Goal: Use online tool/utility: Utilize a website feature to perform a specific function

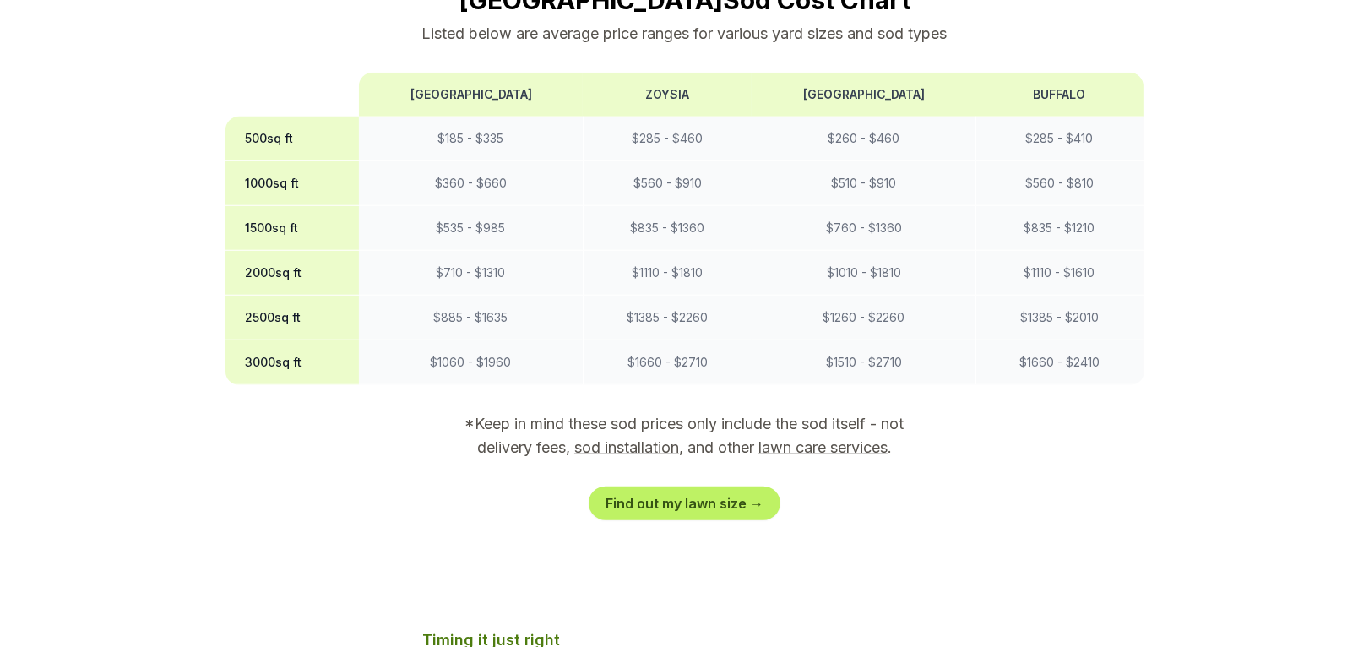
scroll to position [1689, 0]
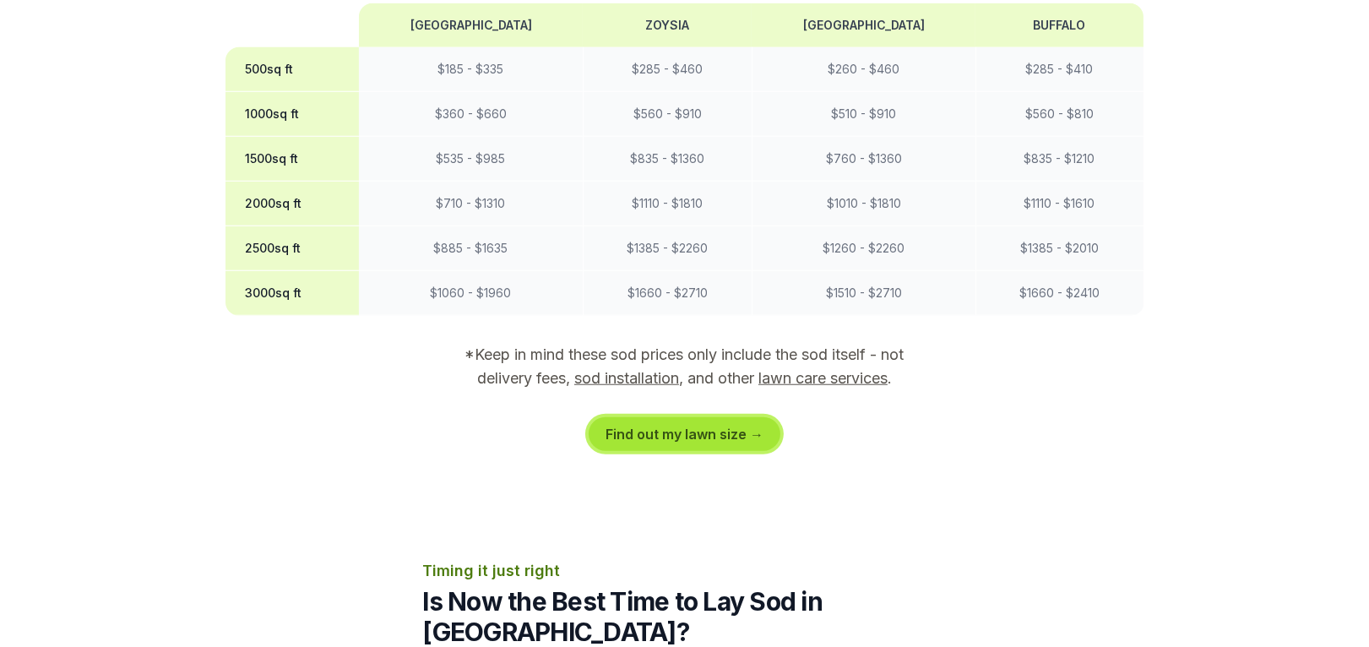
click at [678, 417] on link "Find out my lawn size →" at bounding box center [685, 434] width 192 height 34
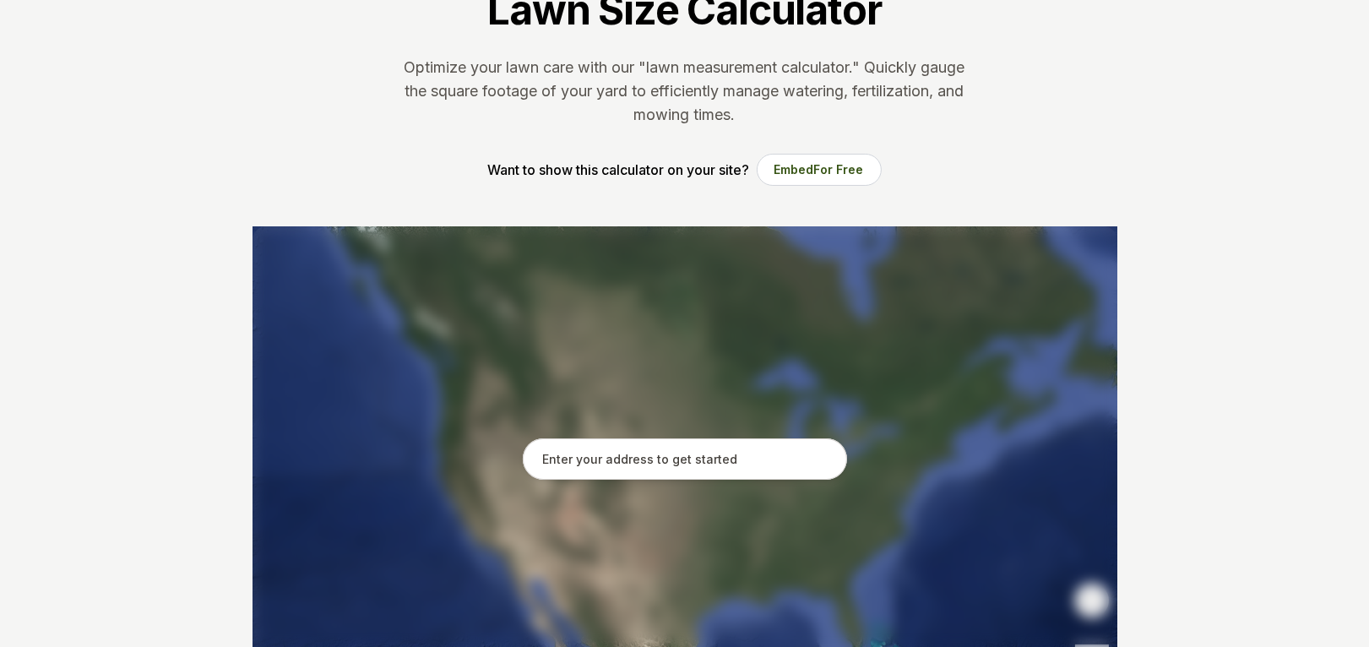
scroll to position [169, 0]
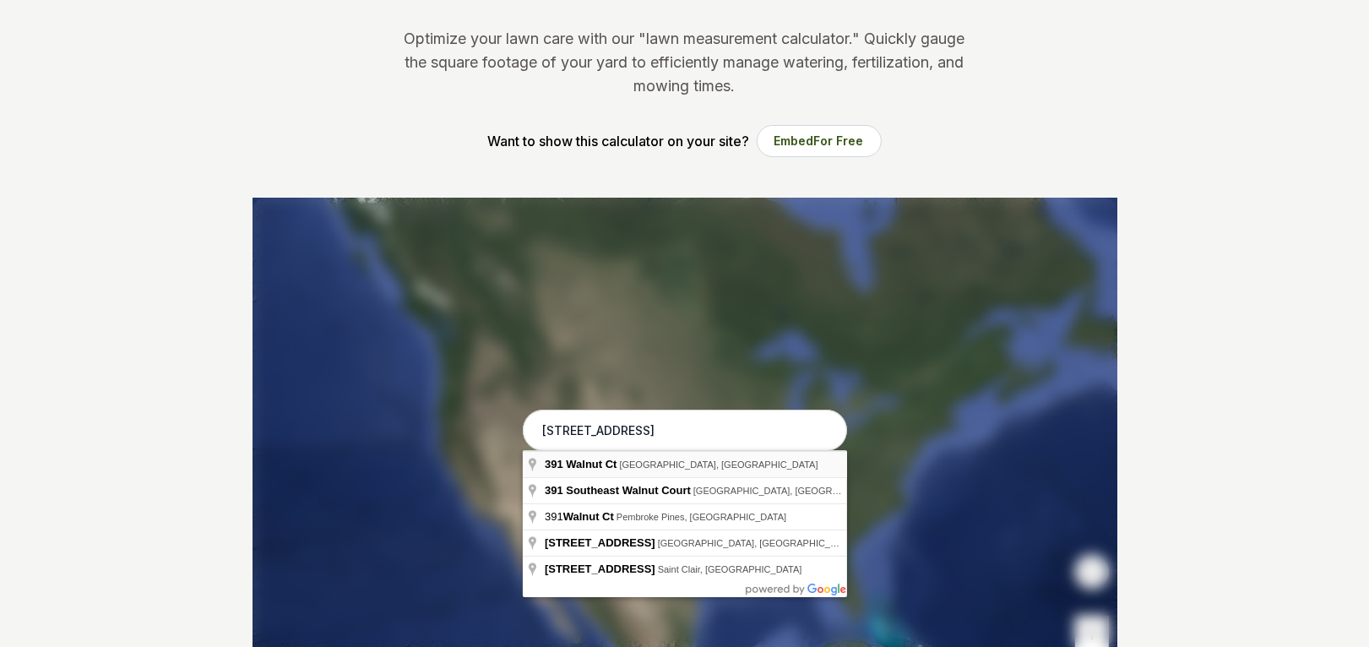
type input "[STREET_ADDRESS]"
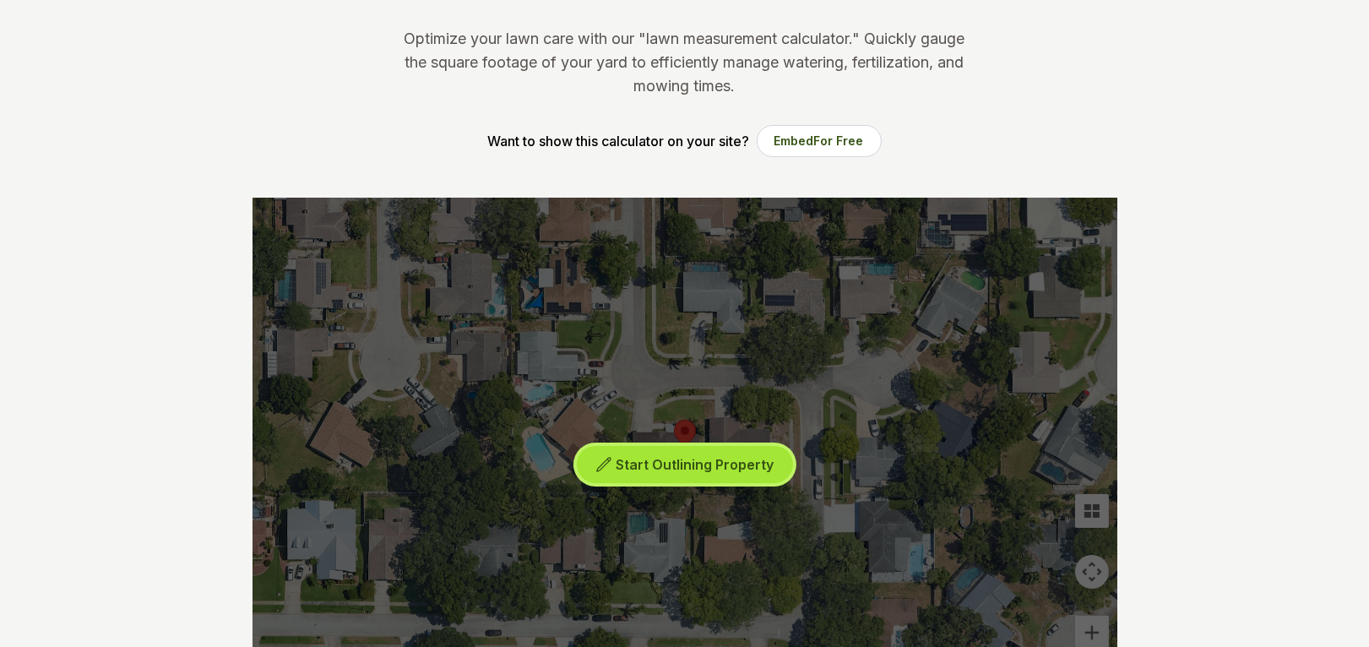
click at [671, 459] on span "Start Outlining Property" at bounding box center [695, 464] width 158 height 17
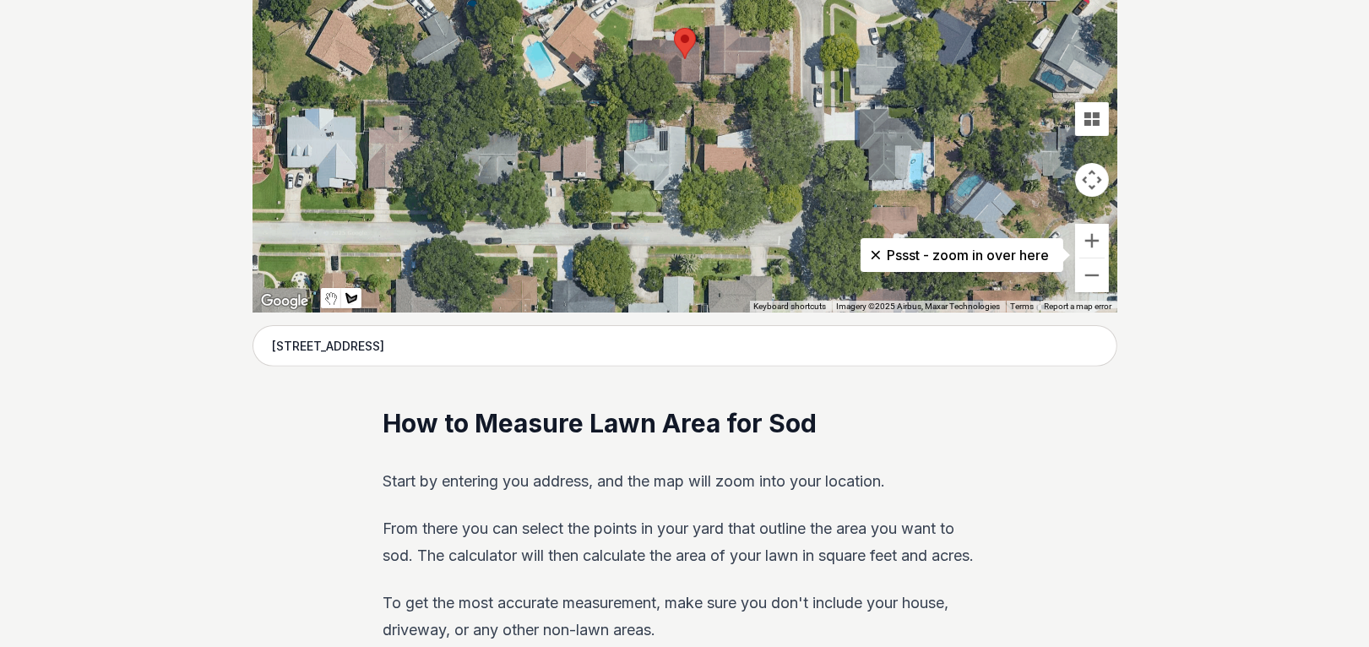
scroll to position [591, 0]
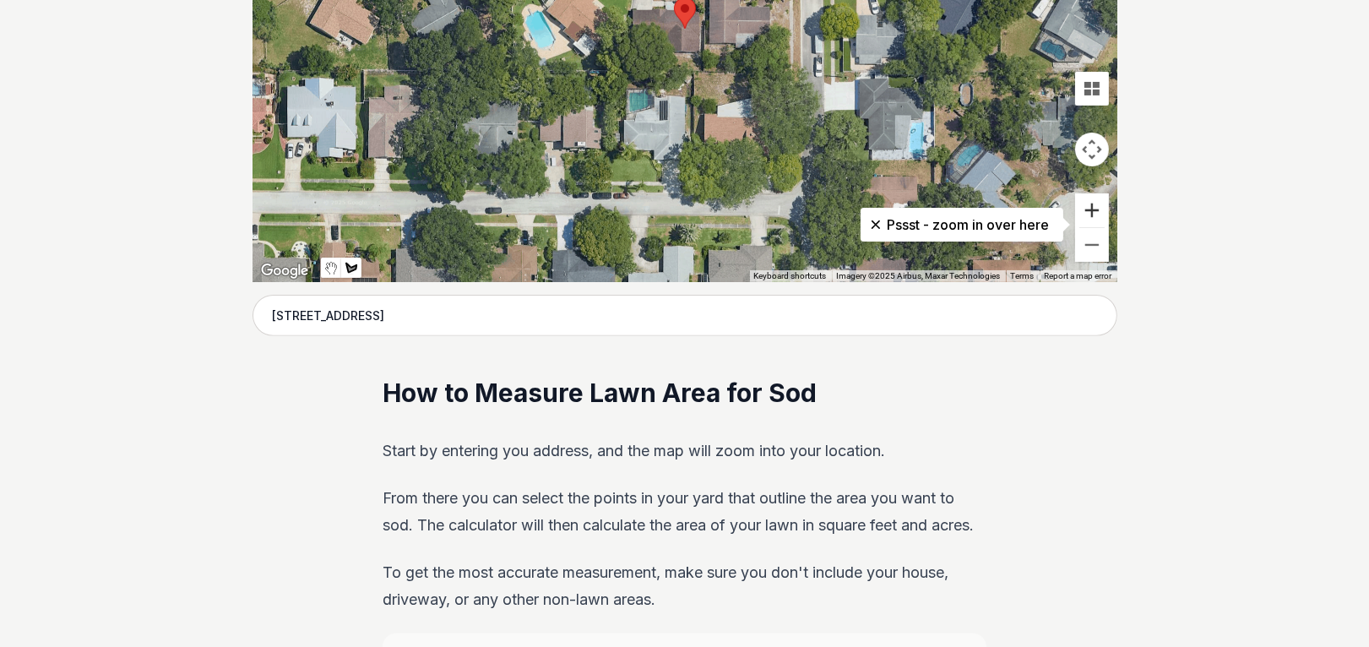
click at [1088, 214] on button "Zoom in" at bounding box center [1092, 210] width 34 height 34
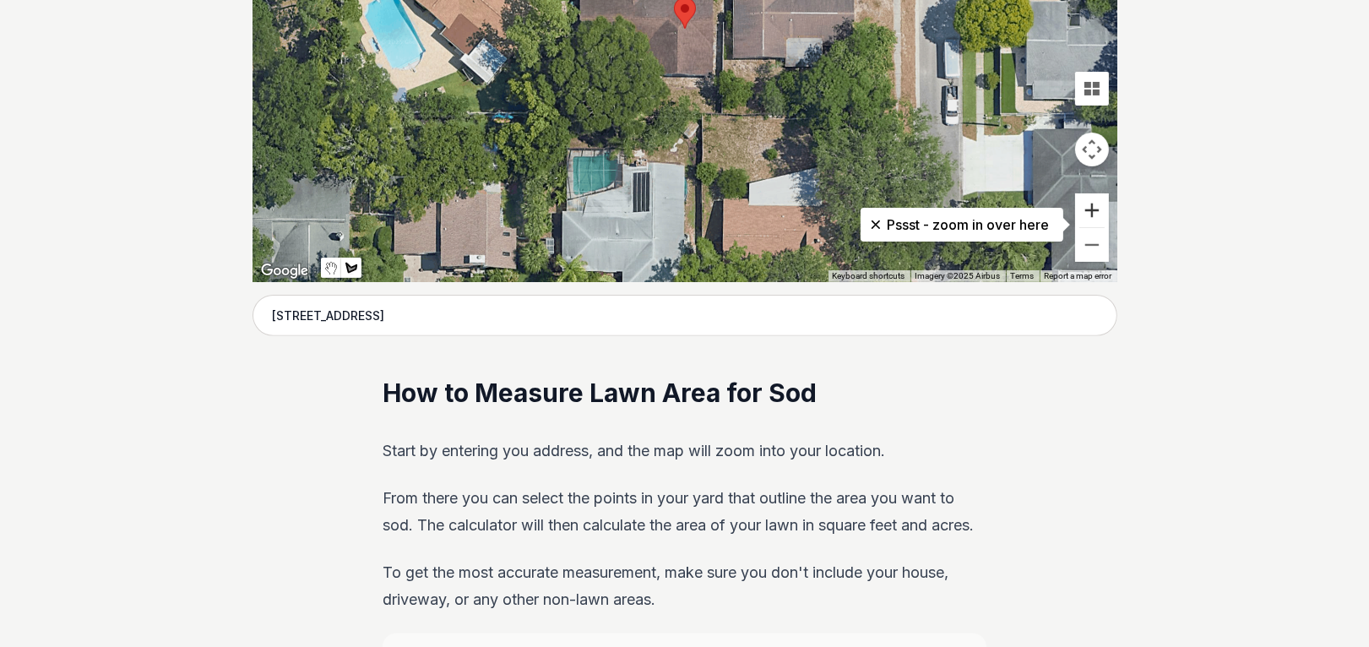
click at [1088, 214] on button "Zoom in" at bounding box center [1092, 210] width 34 height 34
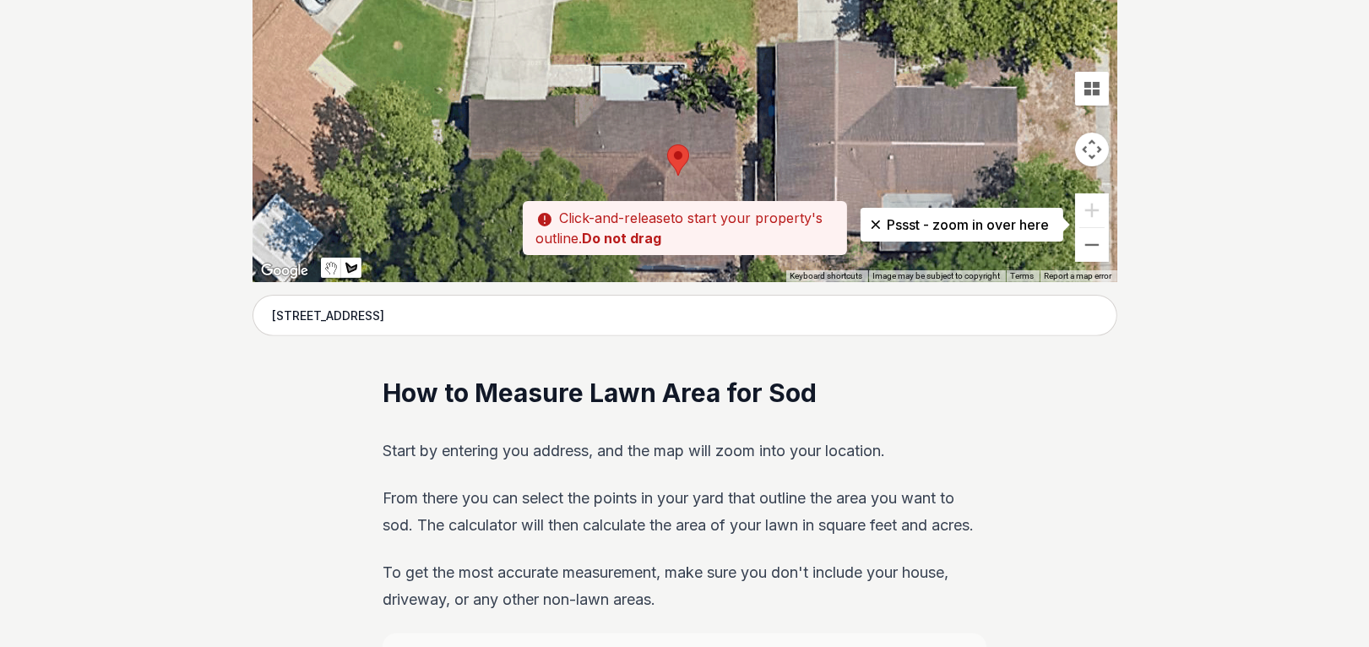
drag, startPoint x: 663, startPoint y: 67, endPoint x: 656, endPoint y: 220, distance: 153.8
click at [656, 220] on div "Pssst - zoom in over here ← Move left → Move right ↑ Move up ↓ Move down + Zoom…" at bounding box center [684, 28] width 865 height 507
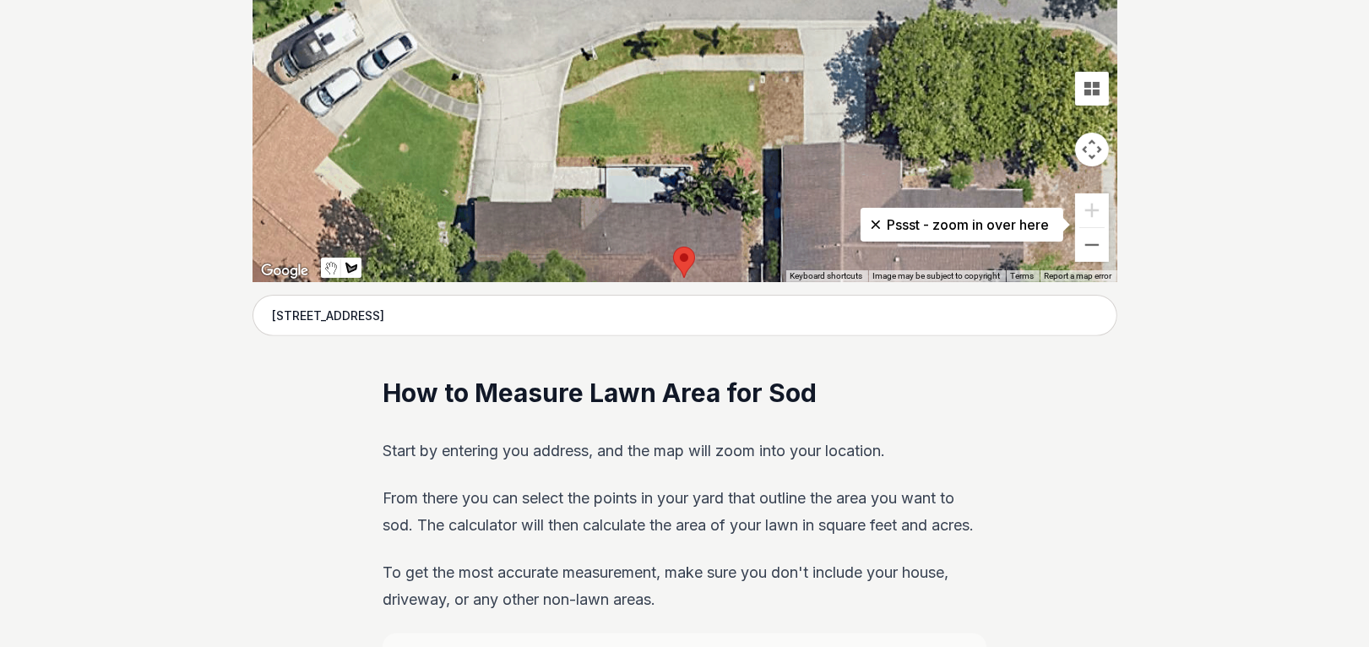
drag, startPoint x: 677, startPoint y: 121, endPoint x: 684, endPoint y: 220, distance: 99.9
click at [684, 220] on div at bounding box center [684, 28] width 865 height 507
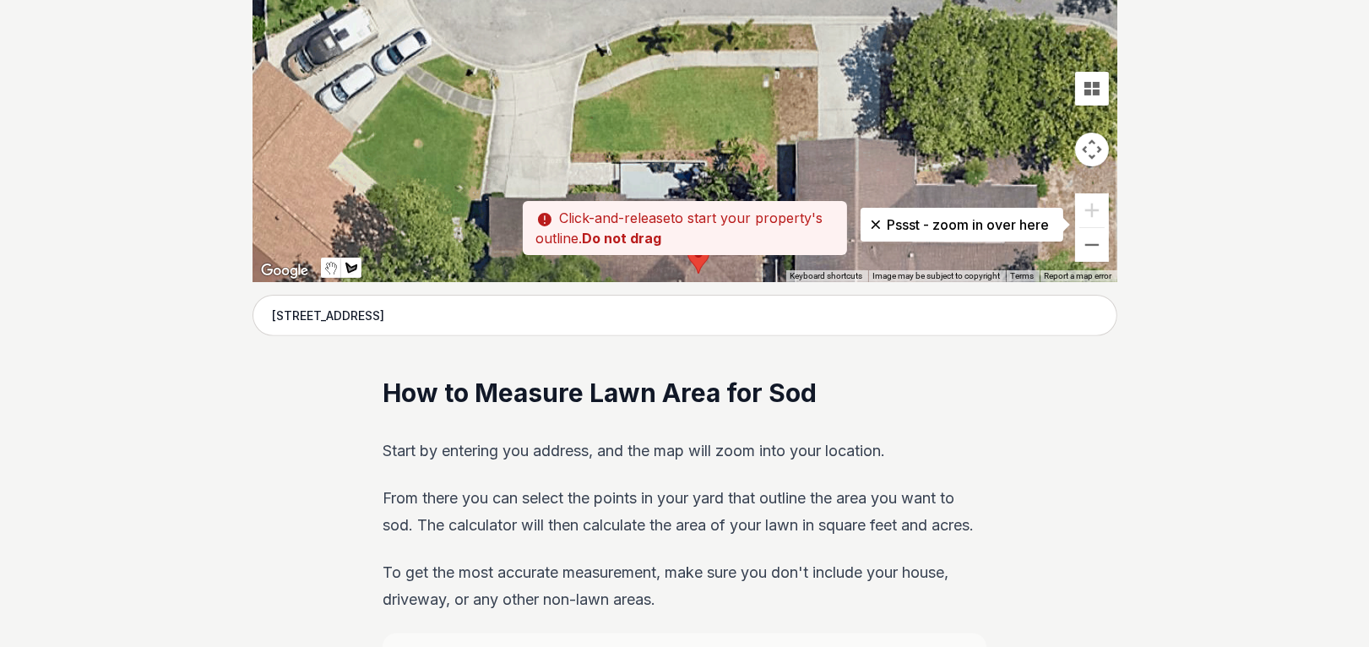
drag, startPoint x: 561, startPoint y: 108, endPoint x: 581, endPoint y: 104, distance: 19.9
click at [581, 104] on div at bounding box center [684, 28] width 865 height 507
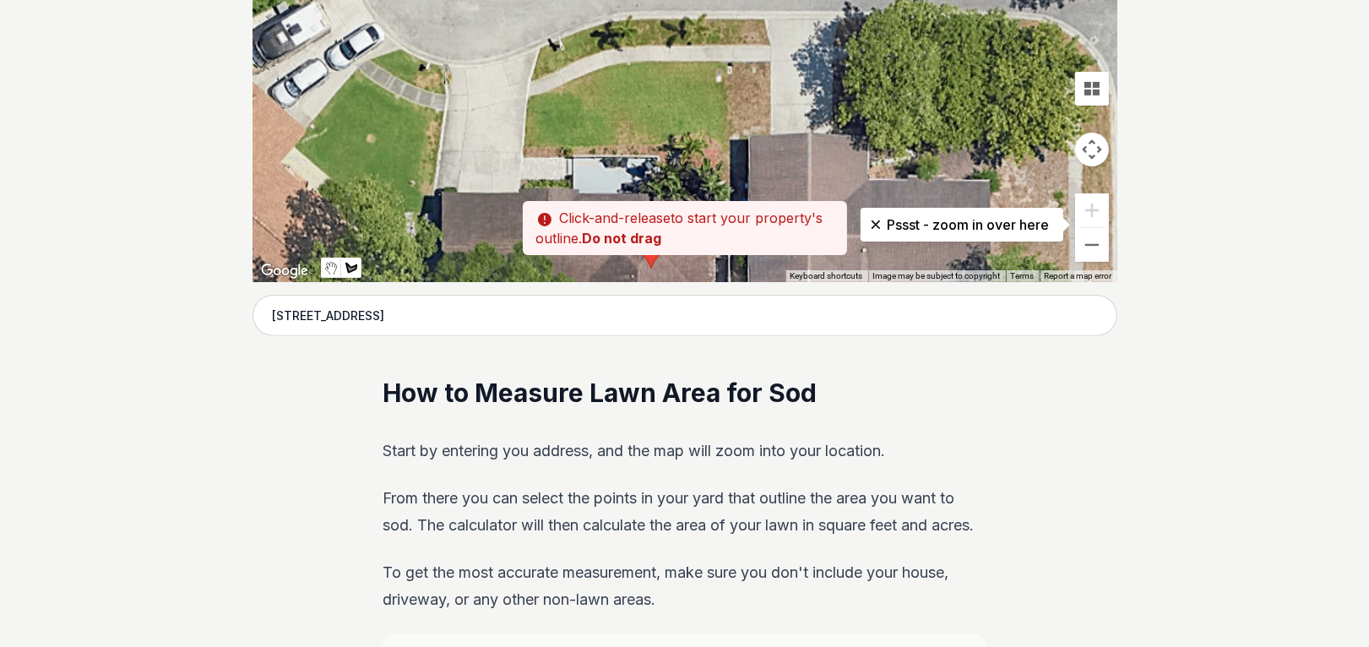
drag, startPoint x: 574, startPoint y: 150, endPoint x: 525, endPoint y: 146, distance: 49.2
click at [526, 146] on div at bounding box center [684, 28] width 865 height 507
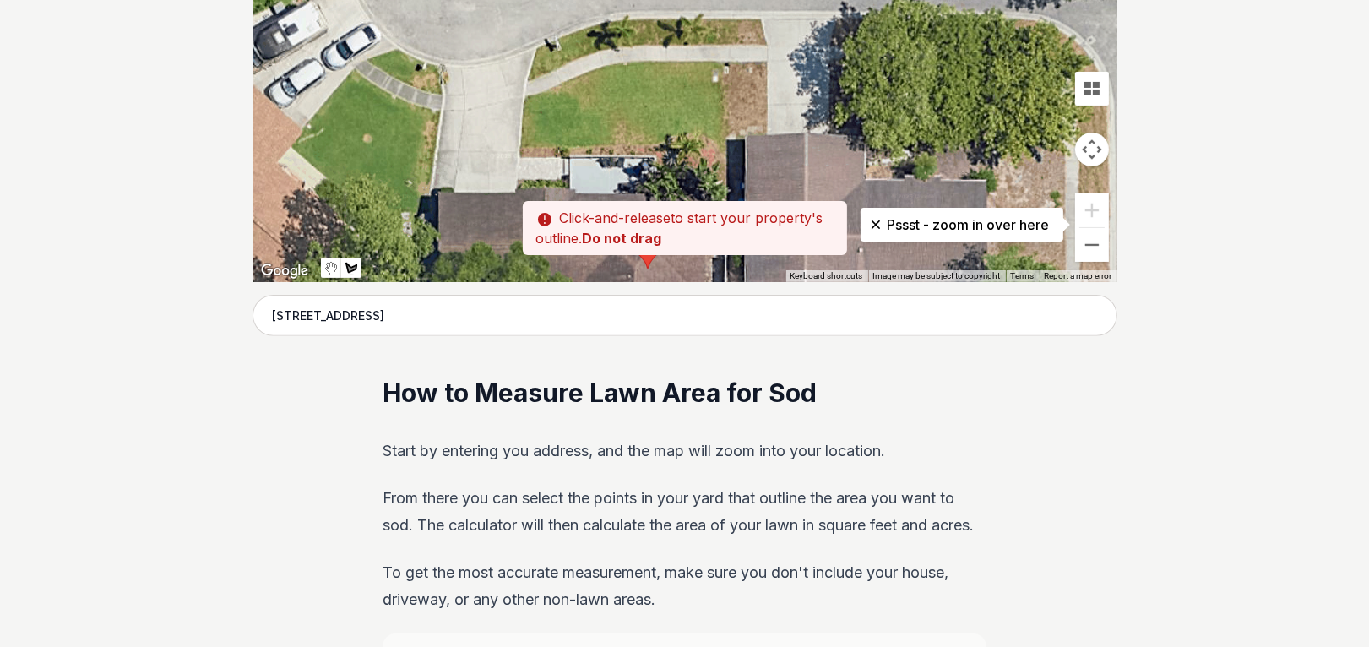
click at [522, 141] on div at bounding box center [684, 28] width 865 height 507
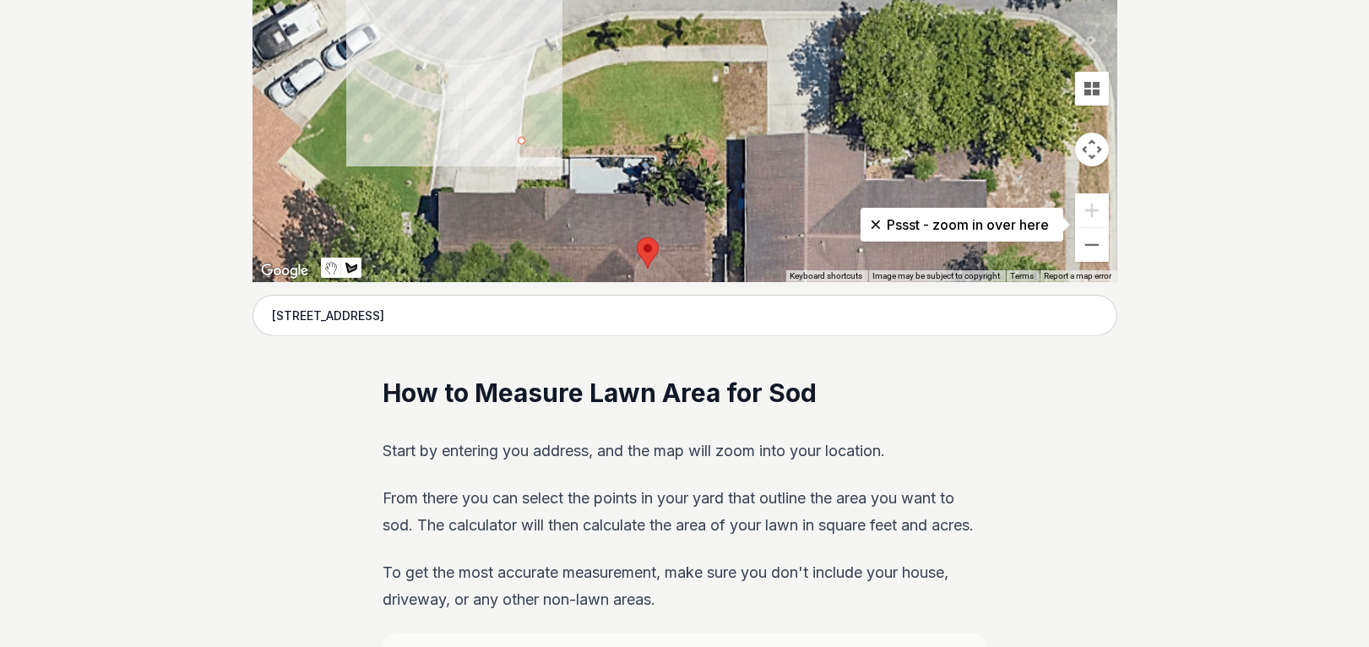
click at [520, 146] on div at bounding box center [684, 28] width 865 height 507
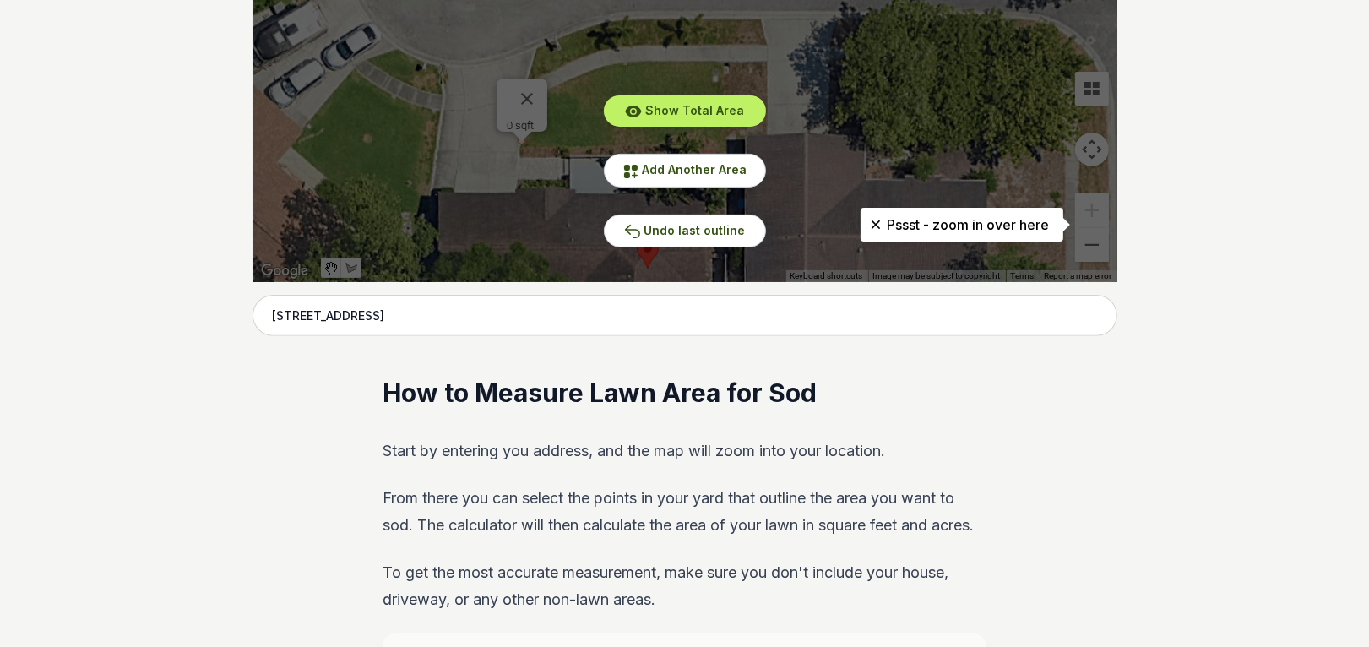
click at [520, 146] on div "Show Total Area Add Another Area Undo last outline" at bounding box center [684, 28] width 865 height 507
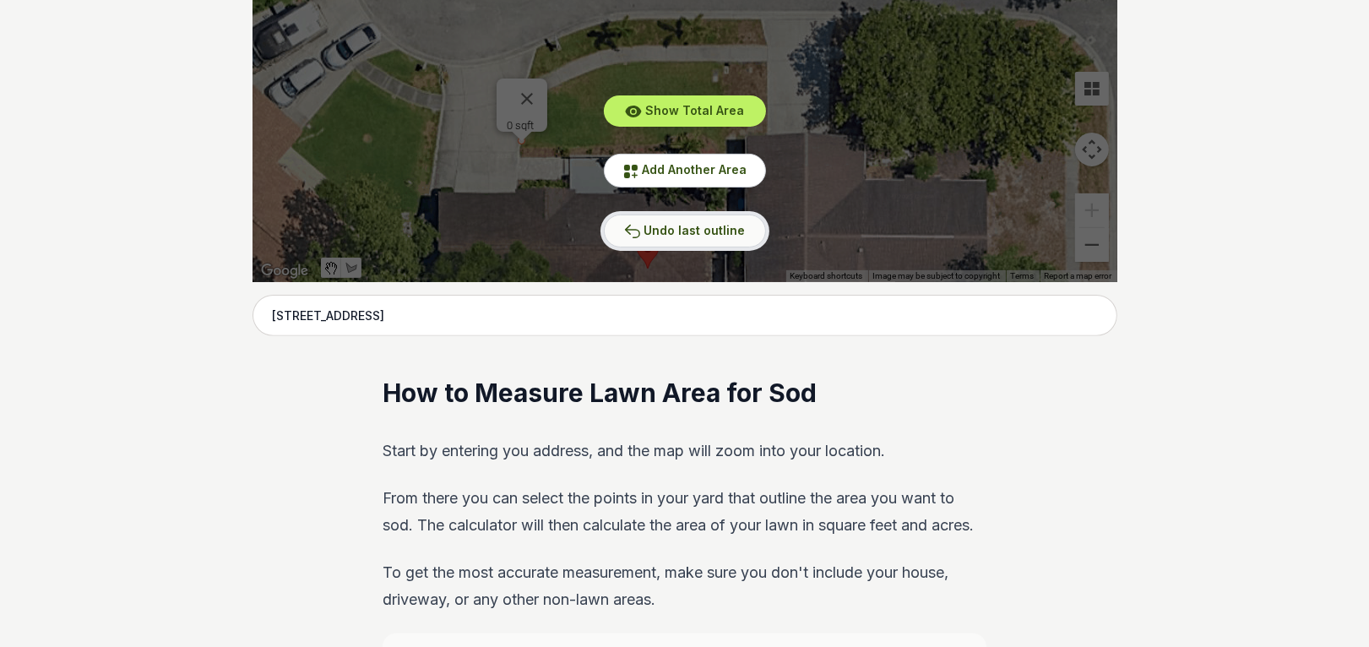
click at [670, 231] on span "Undo last outline" at bounding box center [694, 230] width 101 height 14
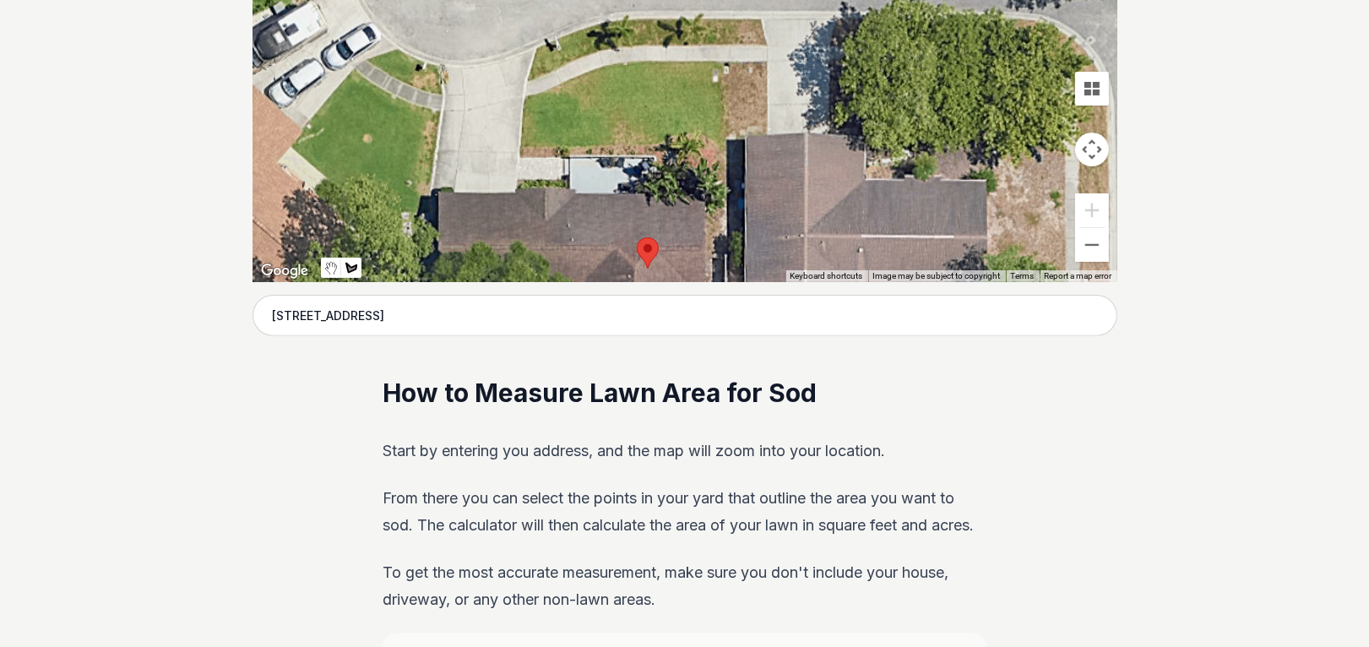
click at [525, 98] on div at bounding box center [684, 28] width 865 height 507
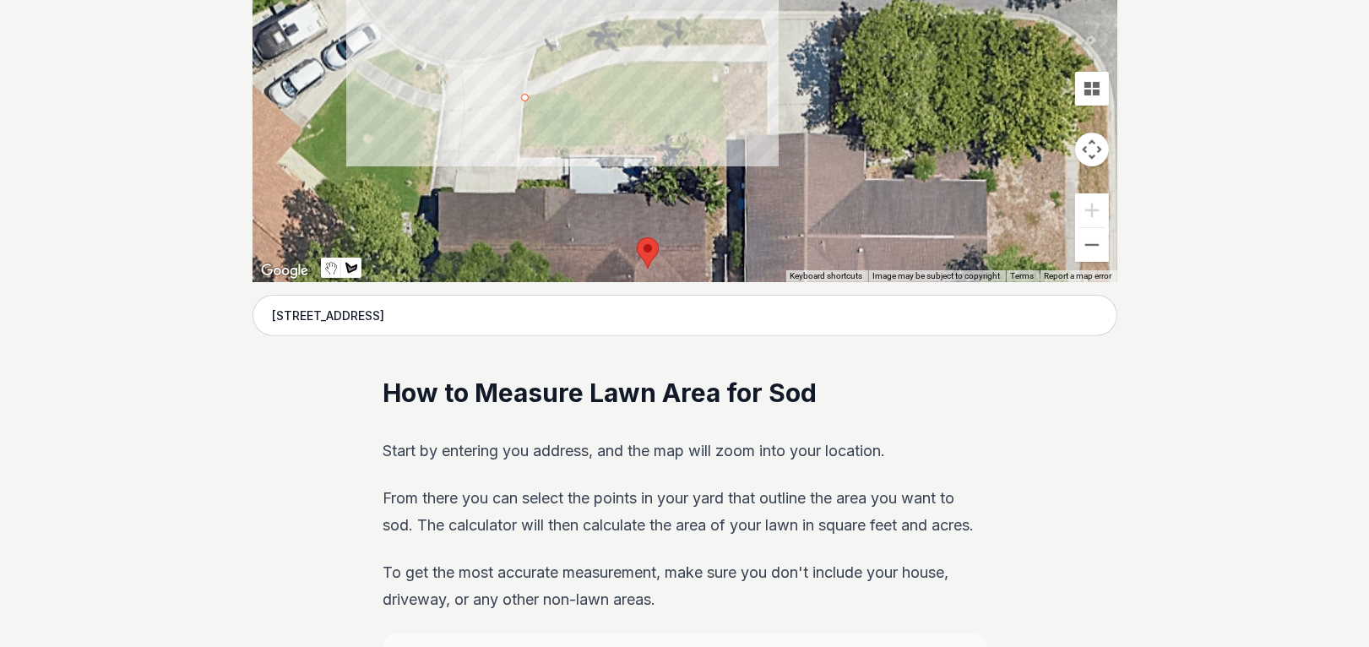
click at [606, 65] on div at bounding box center [684, 28] width 865 height 507
click at [723, 61] on div at bounding box center [684, 28] width 865 height 507
click at [724, 139] on div at bounding box center [684, 28] width 865 height 507
click at [653, 141] on div at bounding box center [684, 28] width 865 height 507
click at [519, 146] on div at bounding box center [684, 28] width 865 height 507
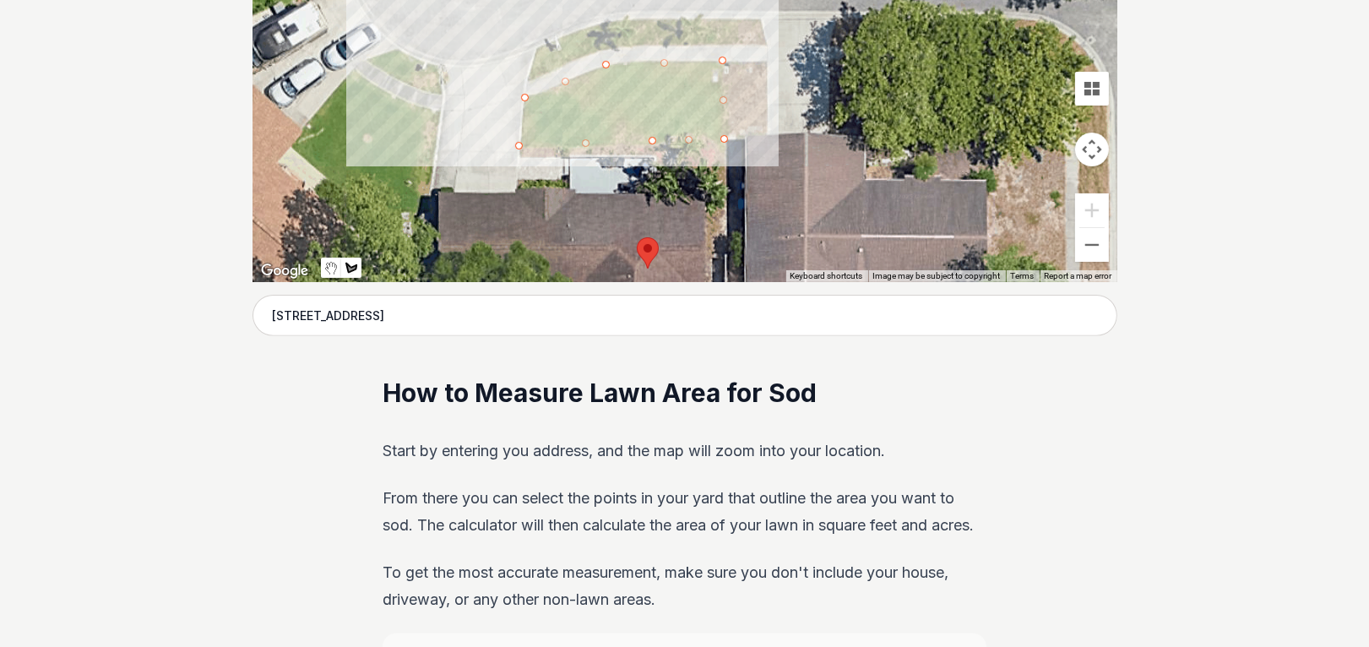
click at [523, 95] on div at bounding box center [684, 28] width 865 height 507
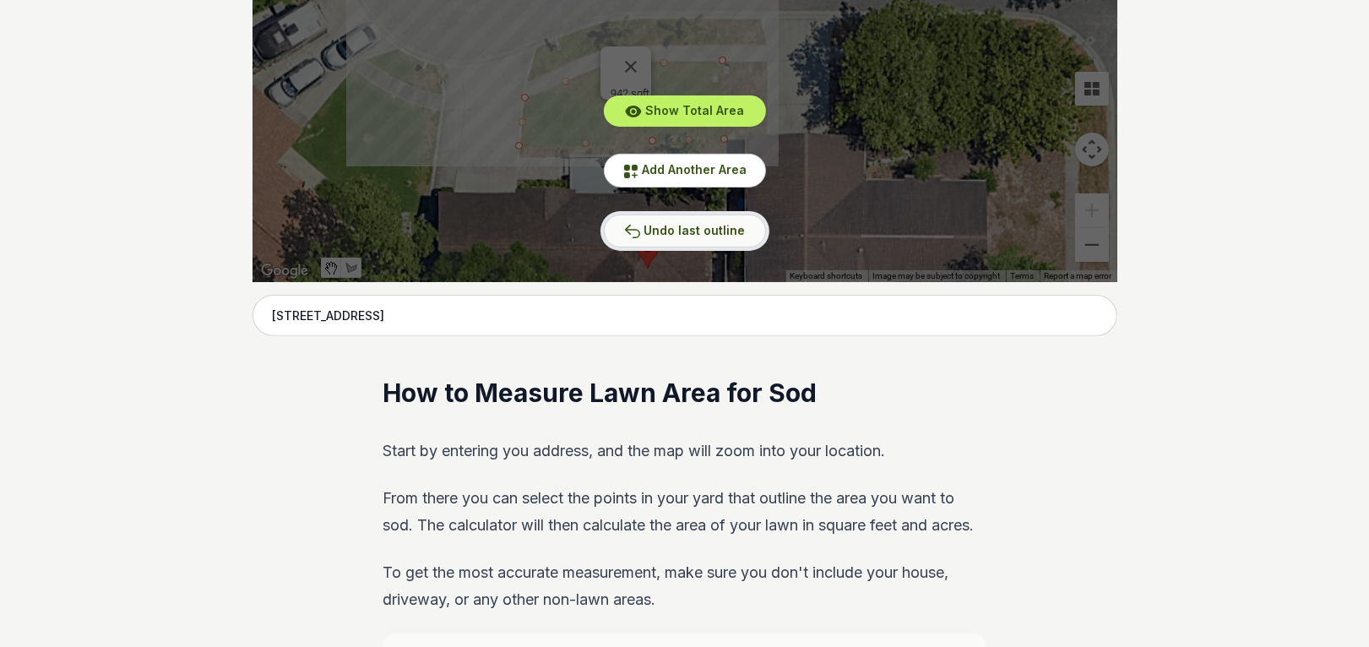
click at [680, 225] on span "Undo last outline" at bounding box center [694, 230] width 101 height 14
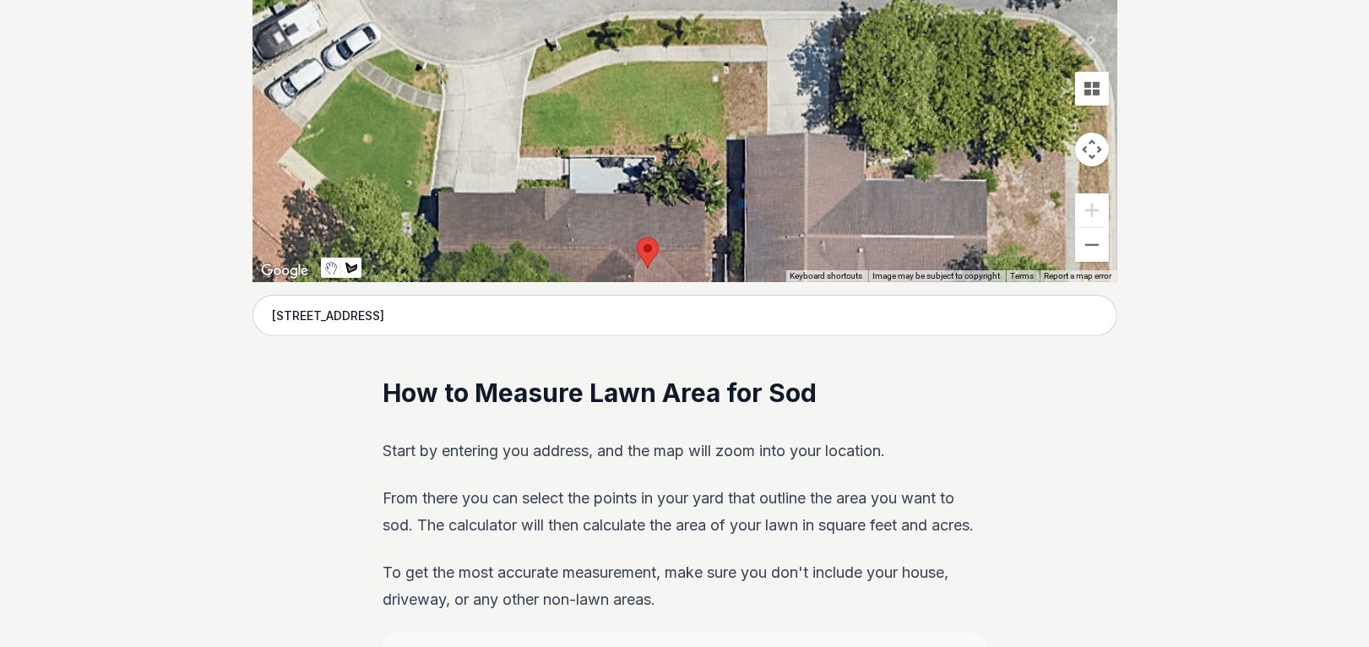
click at [719, 62] on div at bounding box center [684, 28] width 865 height 507
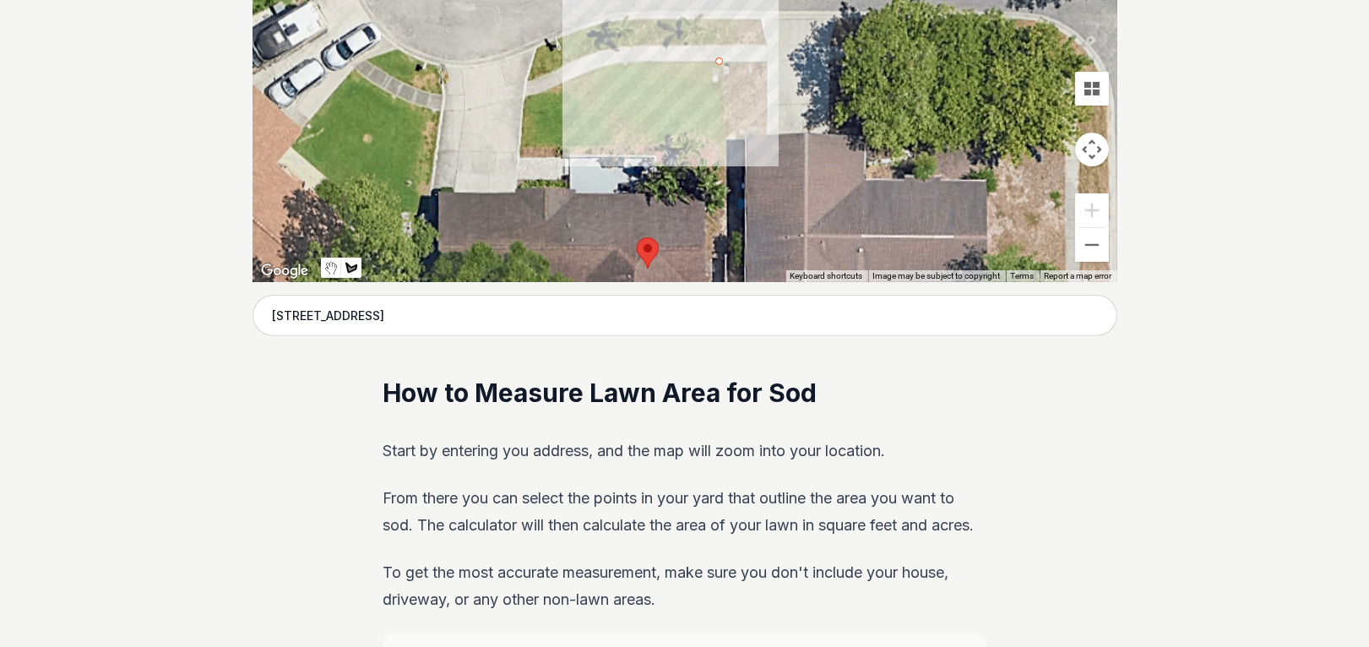
click at [622, 65] on div at bounding box center [684, 28] width 865 height 507
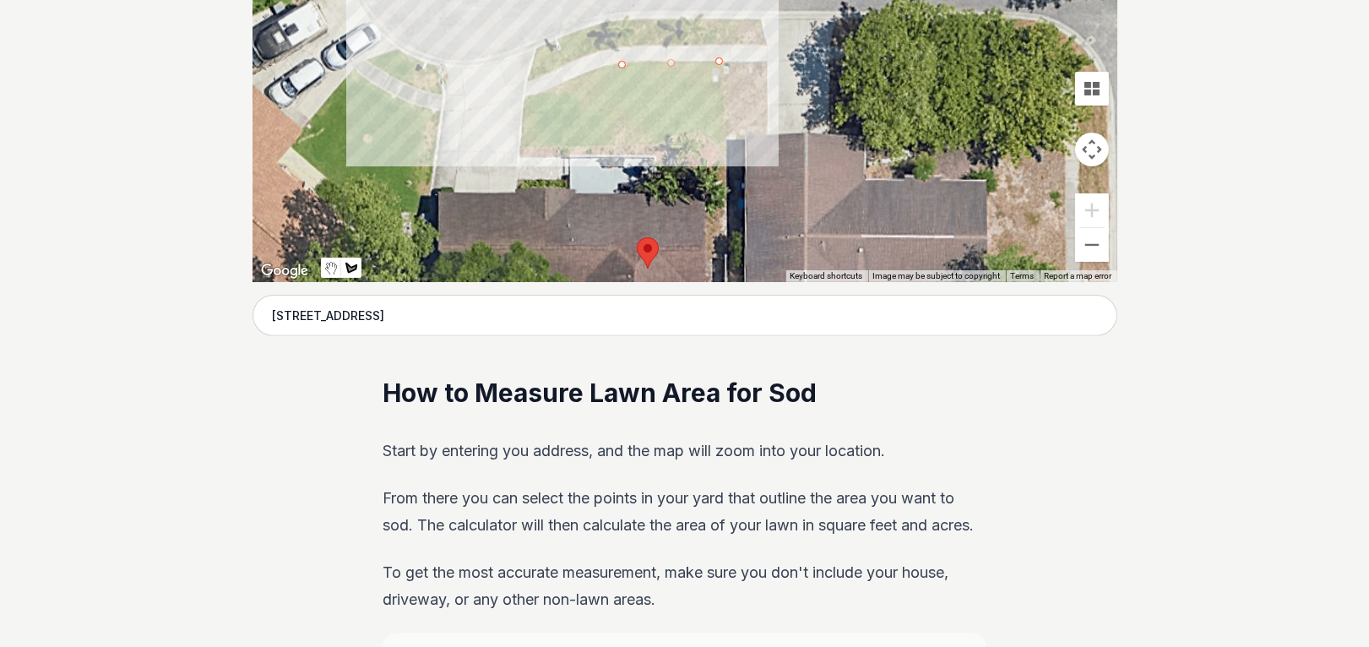
click at [526, 99] on div at bounding box center [684, 28] width 865 height 507
click at [524, 143] on div at bounding box center [684, 28] width 865 height 507
click at [724, 127] on div at bounding box center [684, 28] width 865 height 507
click at [716, 64] on div at bounding box center [684, 28] width 865 height 507
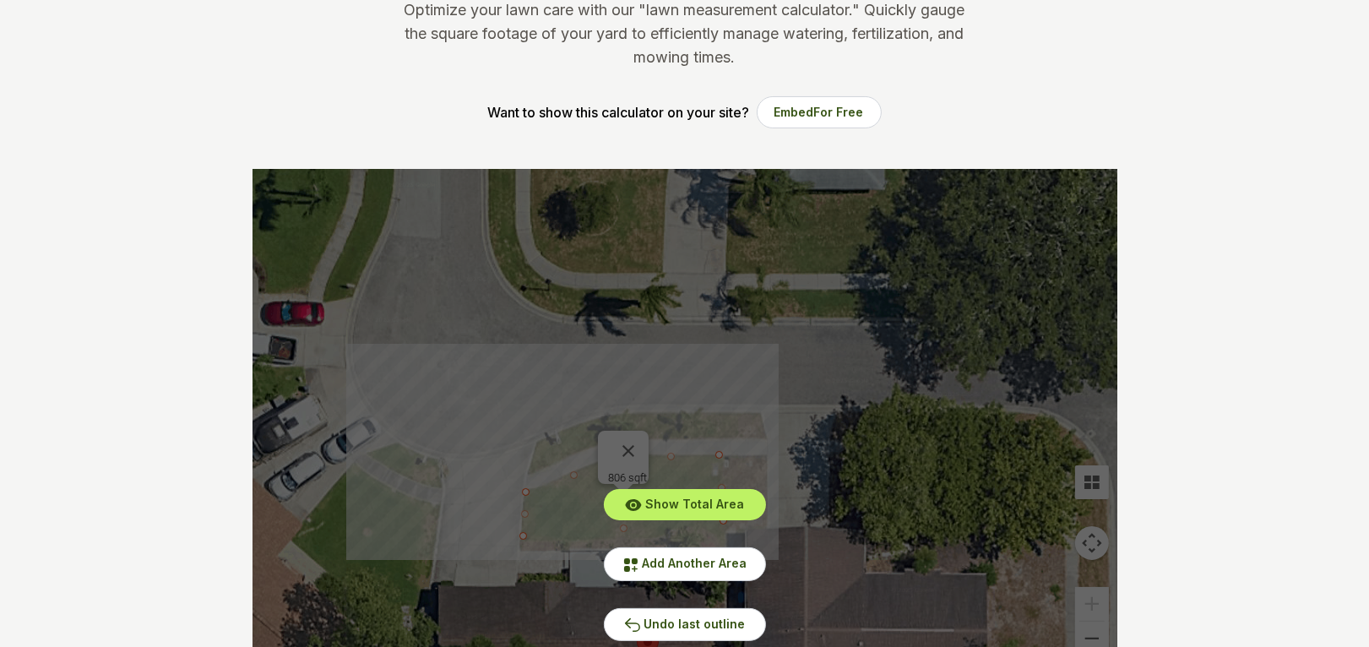
scroll to position [0, 0]
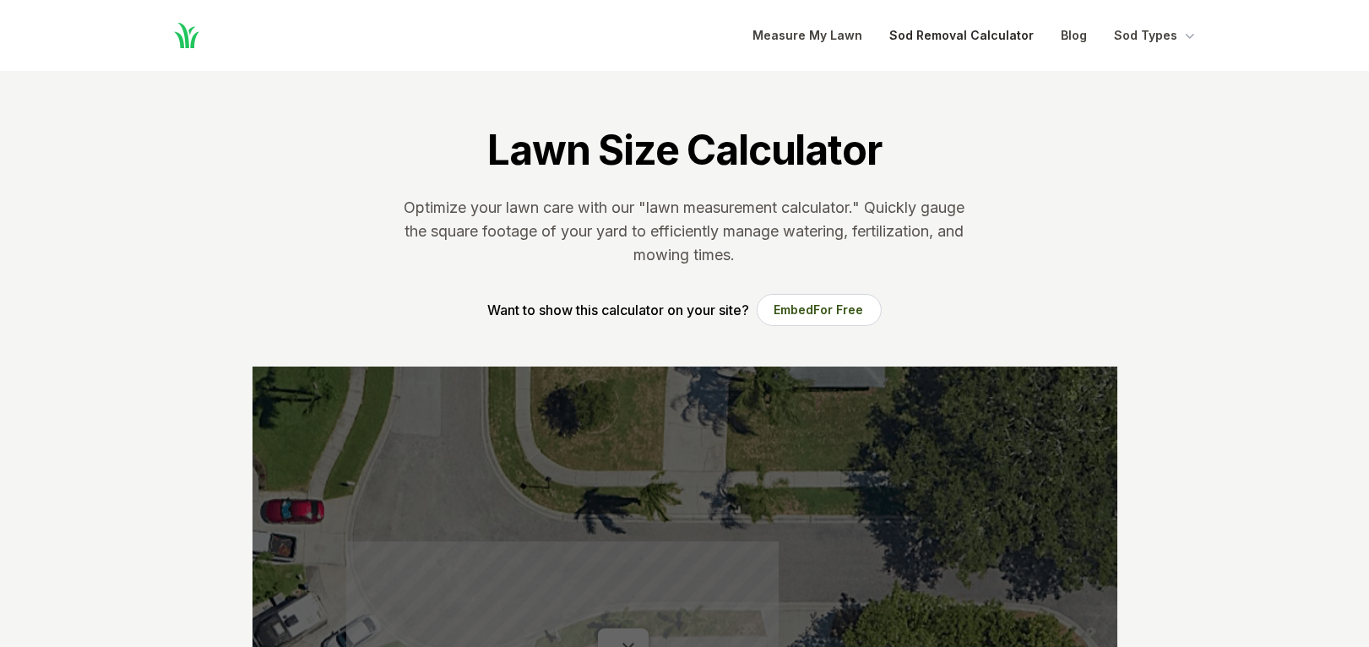
click at [985, 35] on link "Sod Removal Calculator" at bounding box center [962, 35] width 144 height 20
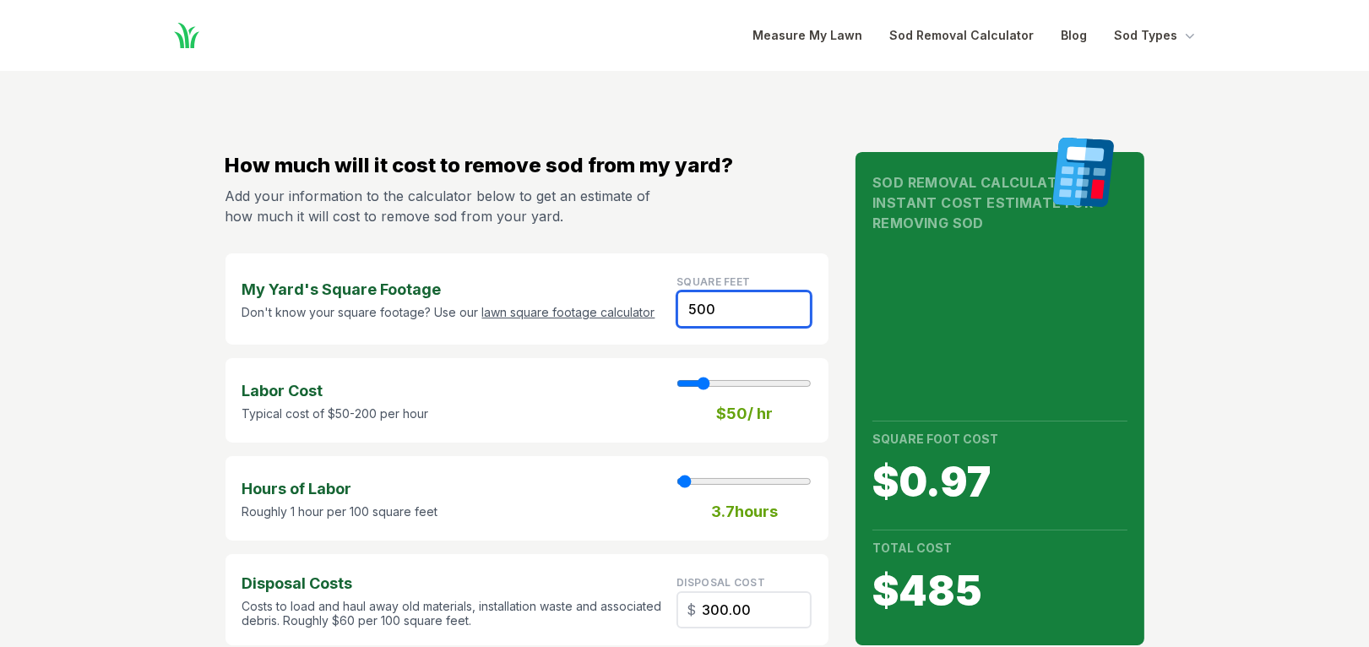
drag, startPoint x: 723, startPoint y: 310, endPoint x: 665, endPoint y: 309, distance: 57.4
click at [665, 309] on div "My Yard's Square Footage Don't know your square footage? Use our lawn square fo…" at bounding box center [527, 298] width 604 height 91
type input "8"
type input "1"
type input "4.80"
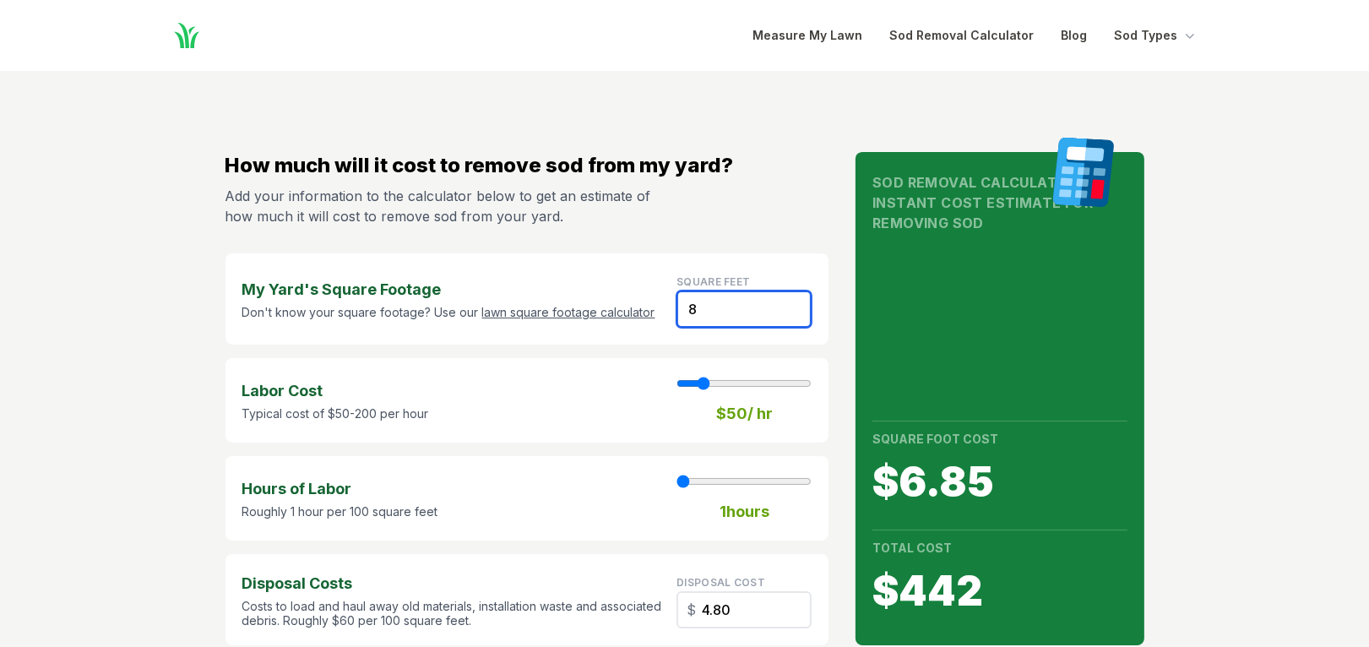
type input "80"
type input "48.00"
type input "800"
type input "6"
type input "480.00"
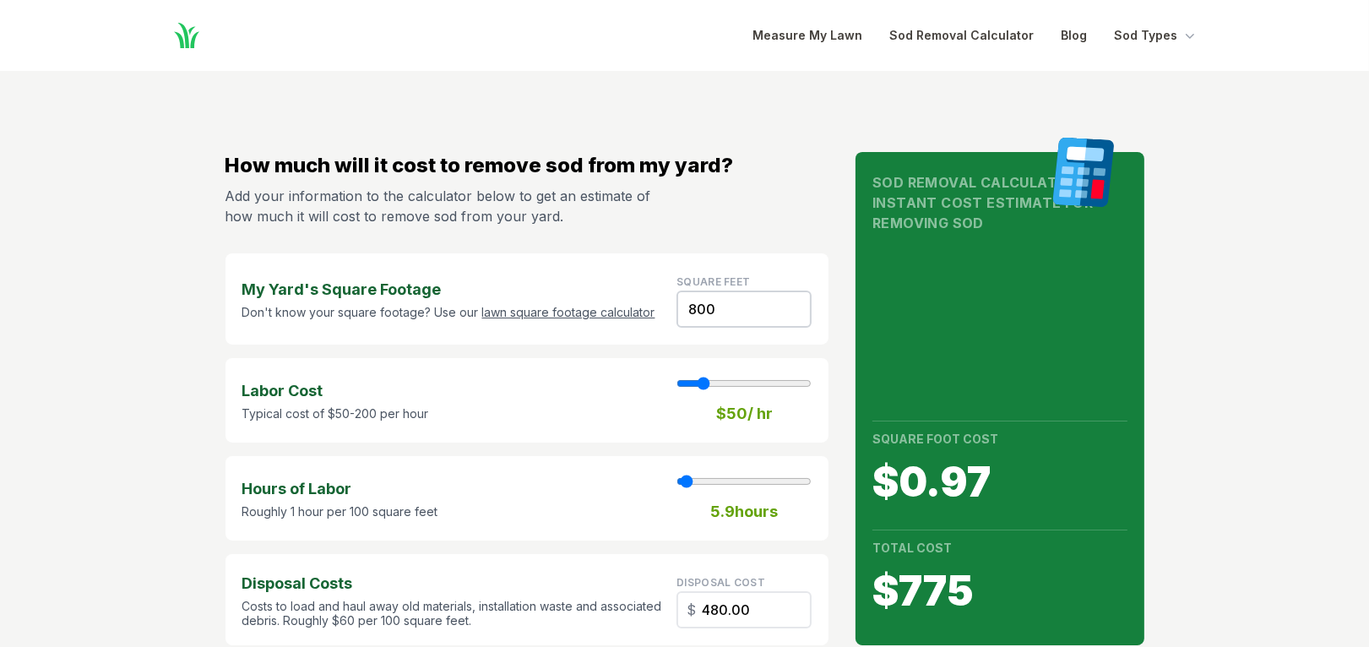
scroll to position [582, 0]
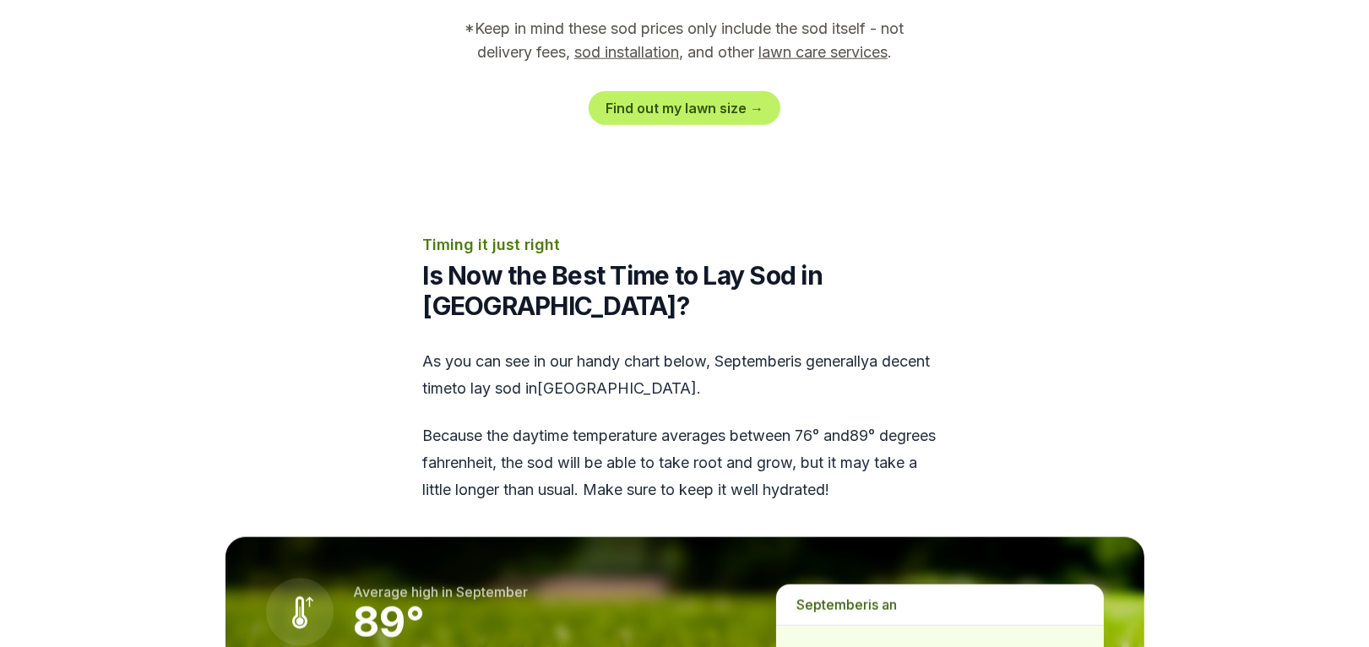
scroll to position [1604, 0]
